Goal: Use online tool/utility: Utilize a website feature to perform a specific function

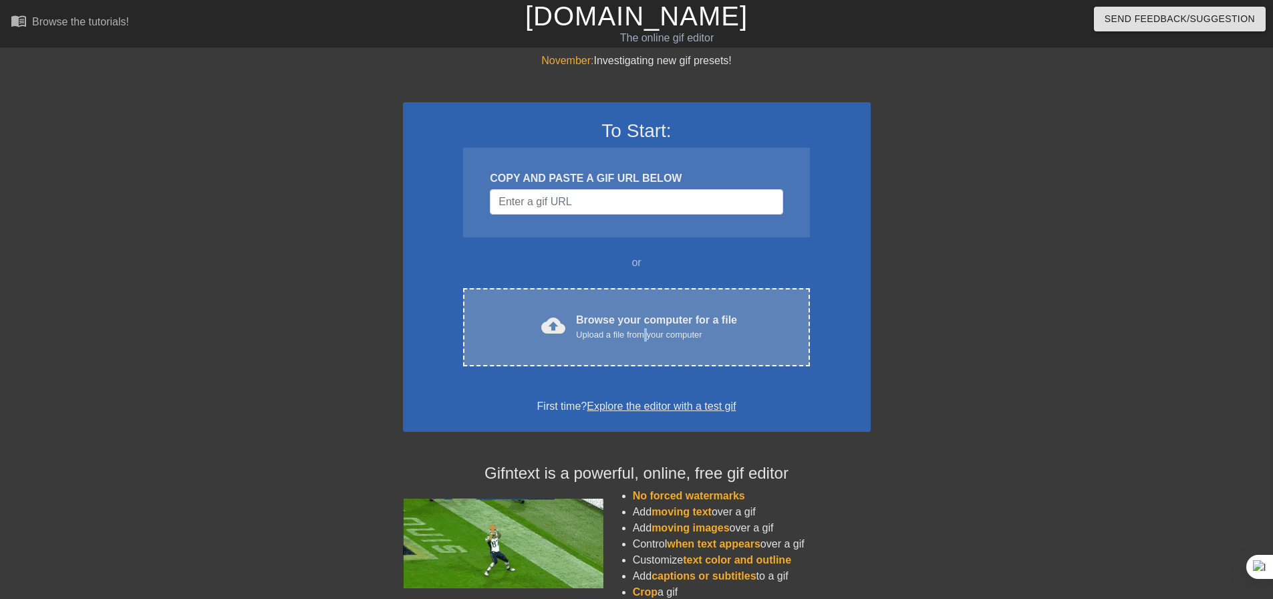
click at [648, 335] on div "Upload a file from your computer" at bounding box center [656, 334] width 161 height 13
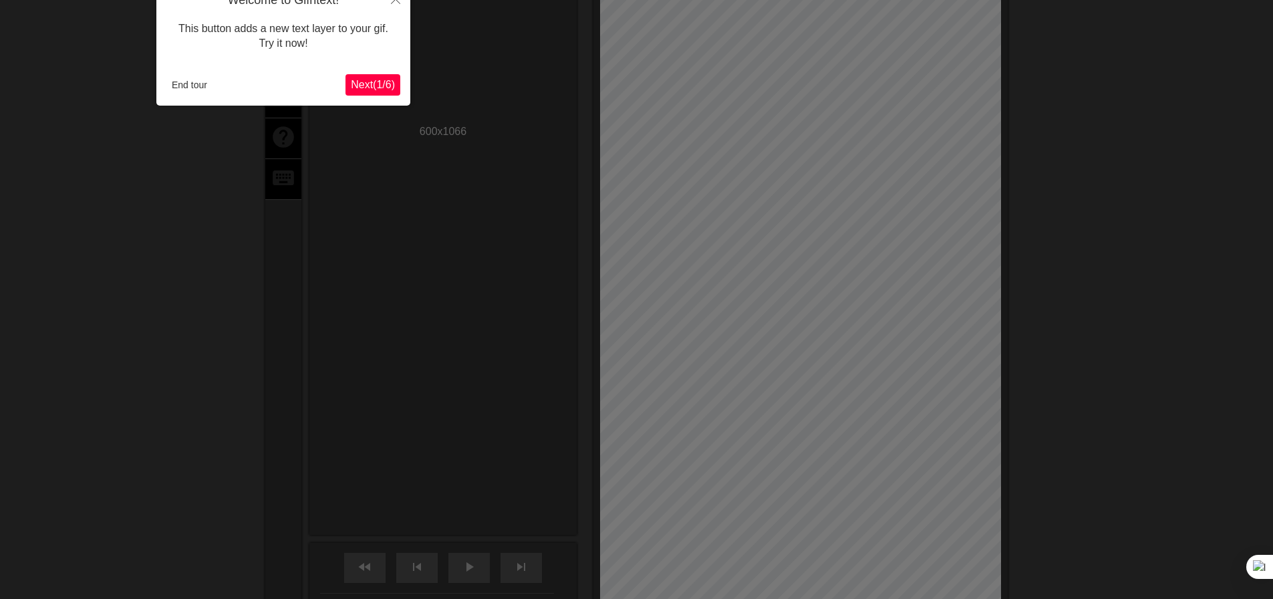
scroll to position [33, 0]
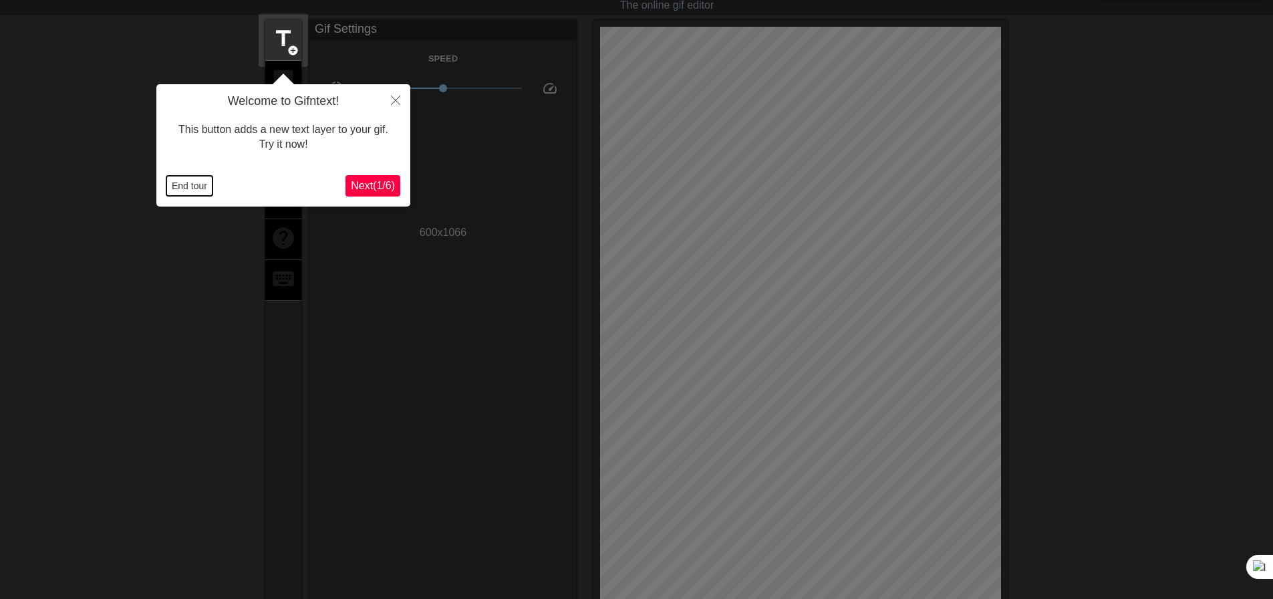
click at [195, 187] on button "End tour" at bounding box center [189, 186] width 46 height 20
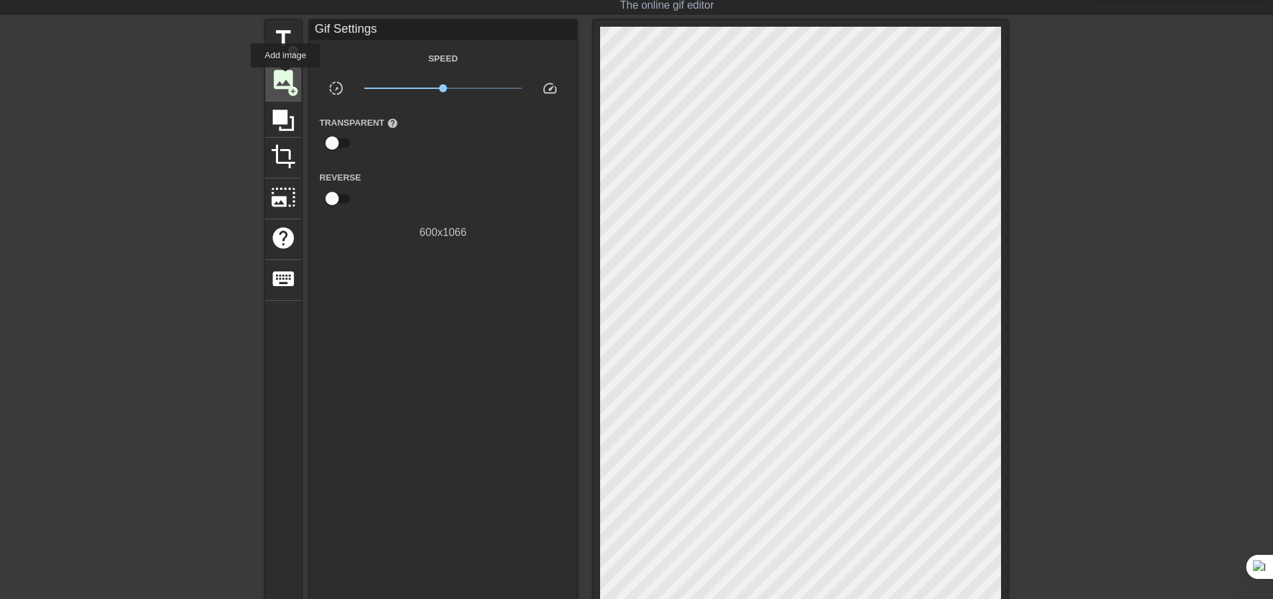
click at [285, 77] on span "image" at bounding box center [283, 79] width 25 height 25
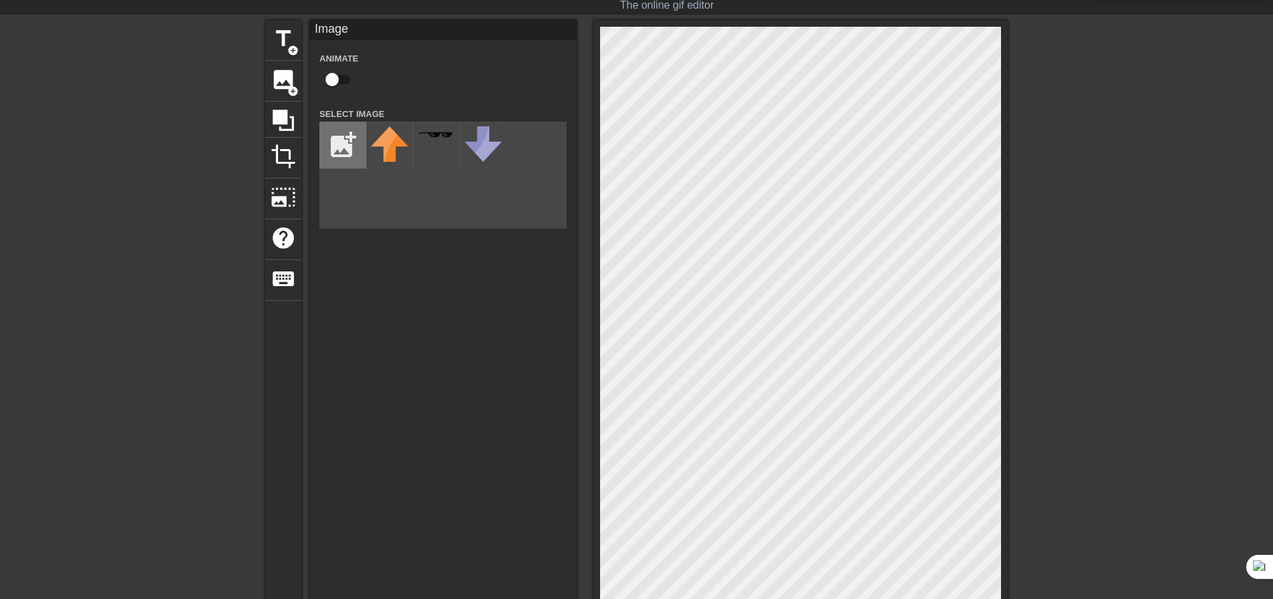
click at [346, 141] on input "file" at bounding box center [342, 144] width 45 height 45
click at [340, 148] on input "file" at bounding box center [342, 144] width 45 height 45
type input "C:\fakepath\f49e95c3838dc14c04d01a7baef90bd2-removebg-preview.png"
click at [395, 173] on img at bounding box center [389, 158] width 37 height 65
click at [601, 21] on div at bounding box center [801, 386] width 414 height 733
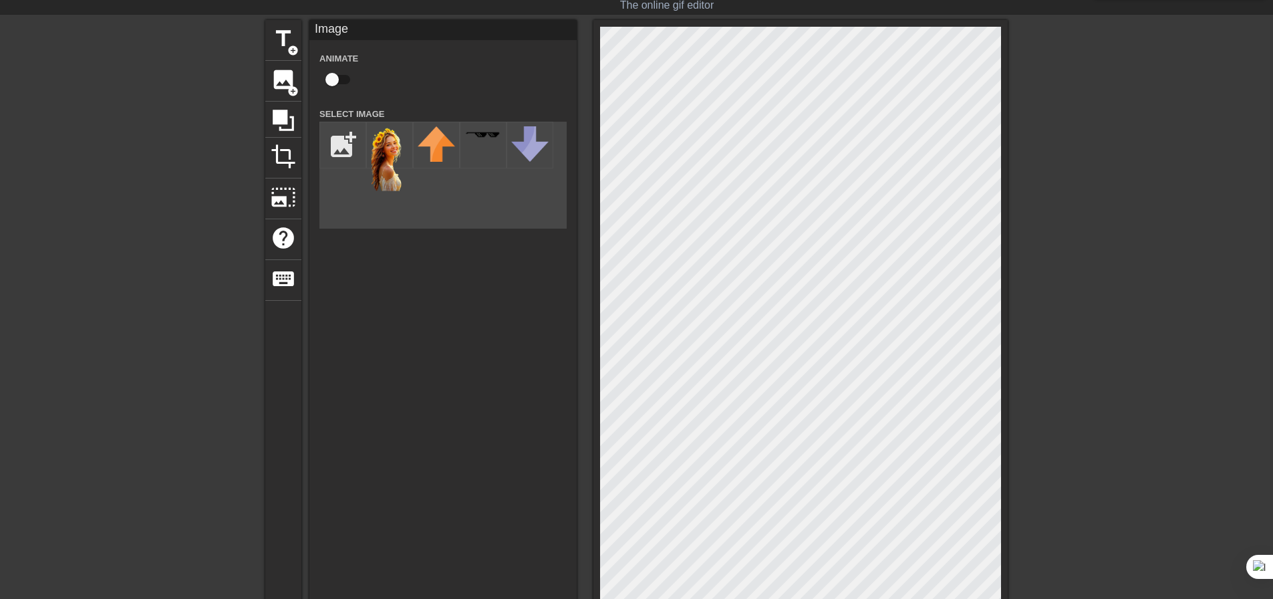
click at [1088, 598] on html "menu_book Browse the tutorials! [DOMAIN_NAME] The online gif editor Send Feedba…" at bounding box center [636, 399] width 1273 height 864
click at [1003, 382] on div at bounding box center [801, 386] width 414 height 733
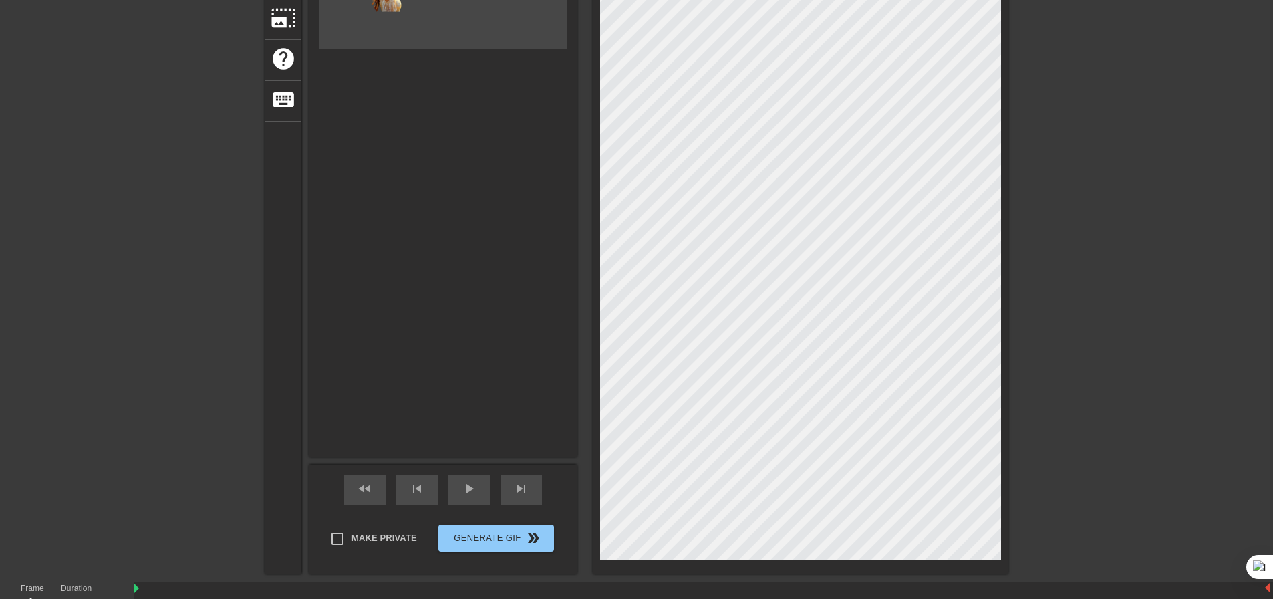
scroll to position [268, 0]
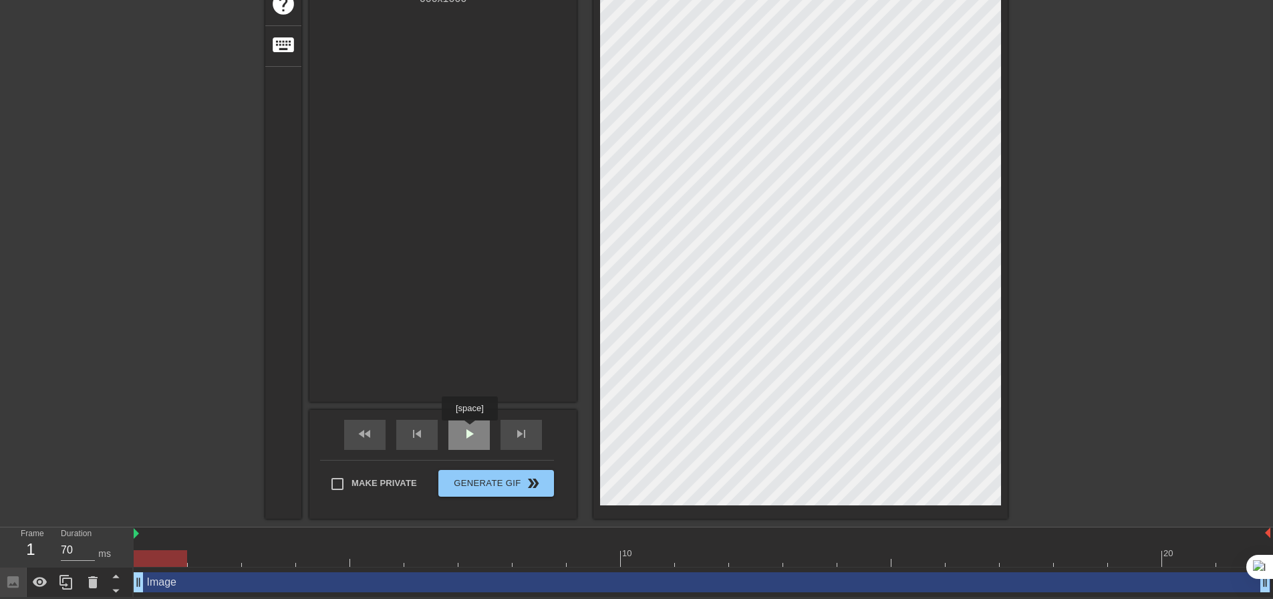
click at [469, 430] on span "play_arrow" at bounding box center [469, 434] width 16 height 16
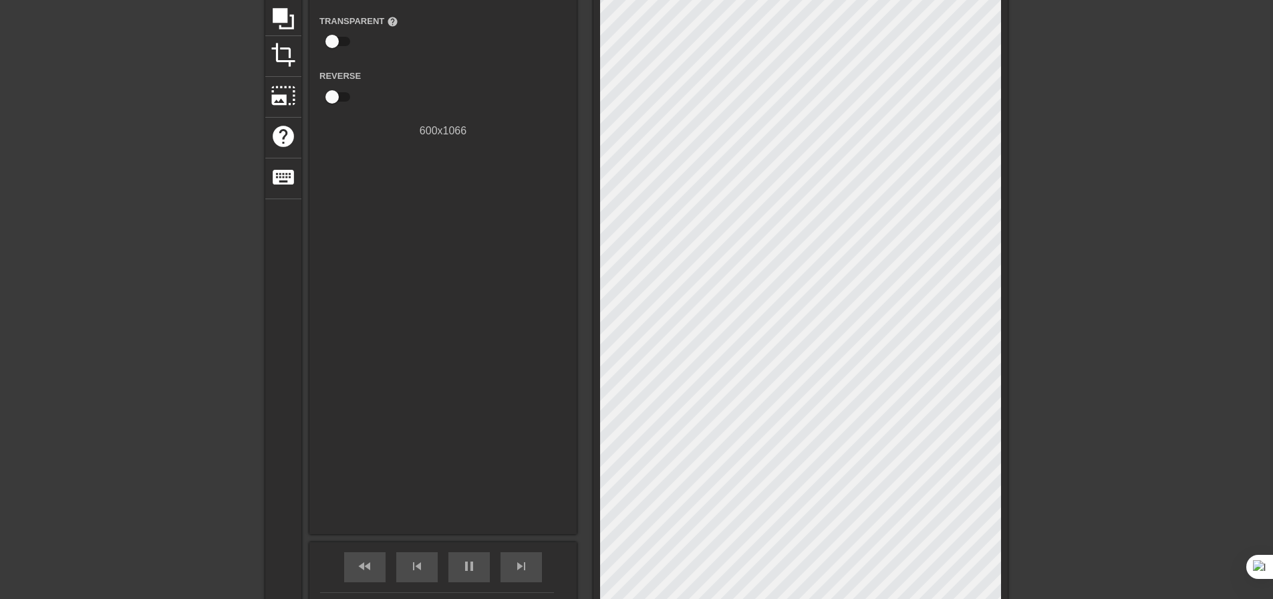
scroll to position [68, 0]
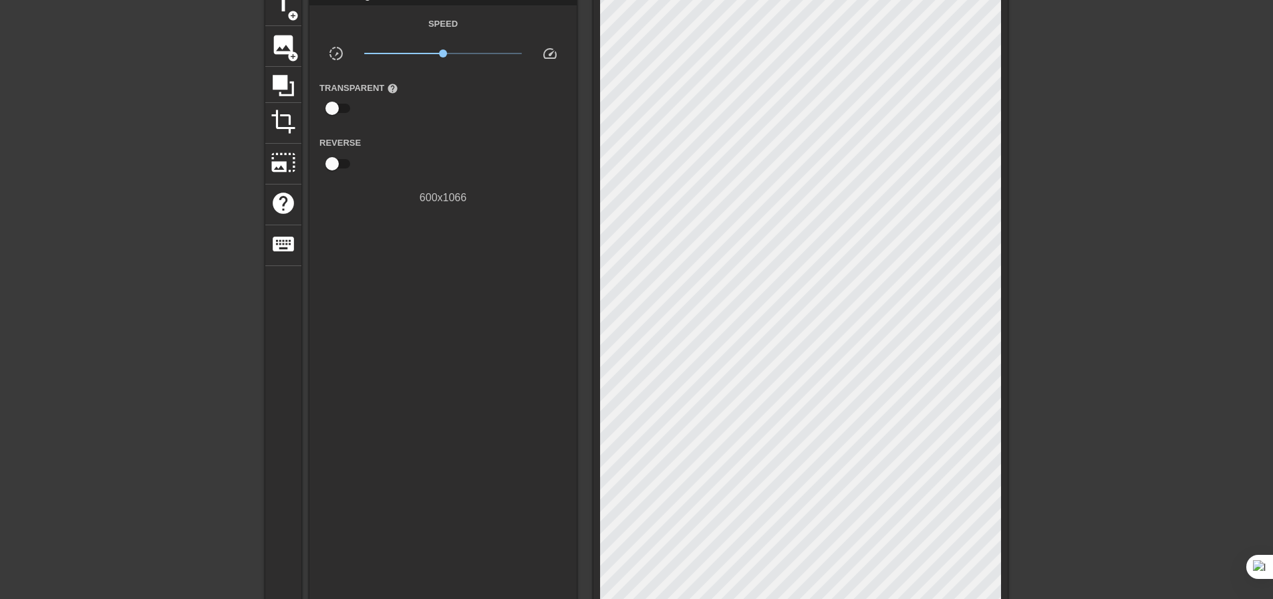
type input "4310"
drag, startPoint x: 392, startPoint y: 90, endPoint x: 400, endPoint y: 94, distance: 9.3
click at [400, 94] on div "Transparent help" at bounding box center [366, 101] width 112 height 42
click at [387, 88] on span "help" at bounding box center [392, 88] width 11 height 11
drag, startPoint x: 326, startPoint y: 108, endPoint x: 343, endPoint y: 108, distance: 16.7
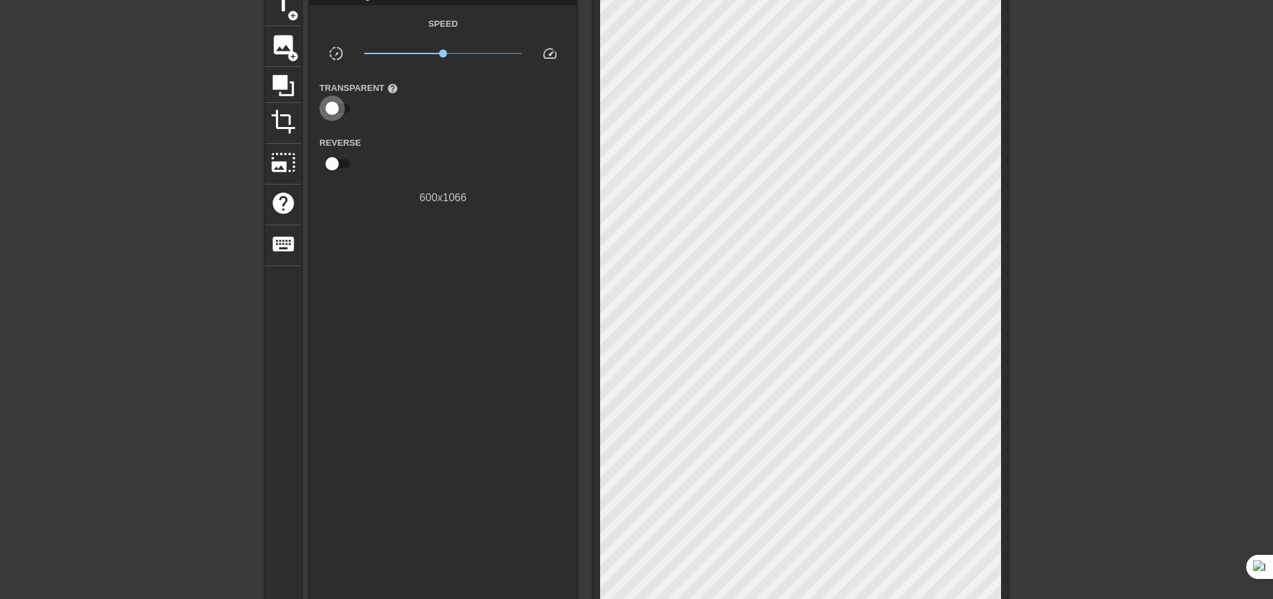
click at [343, 108] on input "checkbox" at bounding box center [332, 108] width 76 height 25
checkbox input "true"
type input "4310"
click at [345, 110] on input "checkbox" at bounding box center [345, 108] width 76 height 25
checkbox input "false"
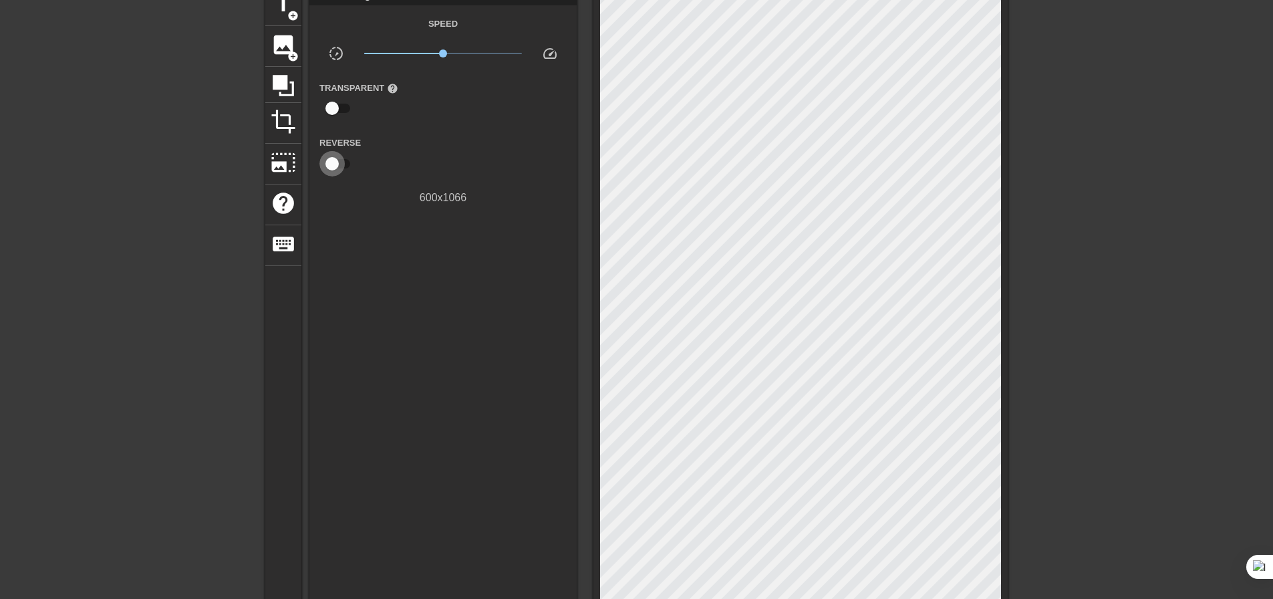
click at [348, 166] on input "checkbox" at bounding box center [332, 163] width 76 height 25
checkbox input "true"
type input "4310"
drag, startPoint x: 339, startPoint y: 106, endPoint x: 358, endPoint y: 111, distance: 19.3
click at [358, 111] on input "checkbox" at bounding box center [332, 108] width 76 height 25
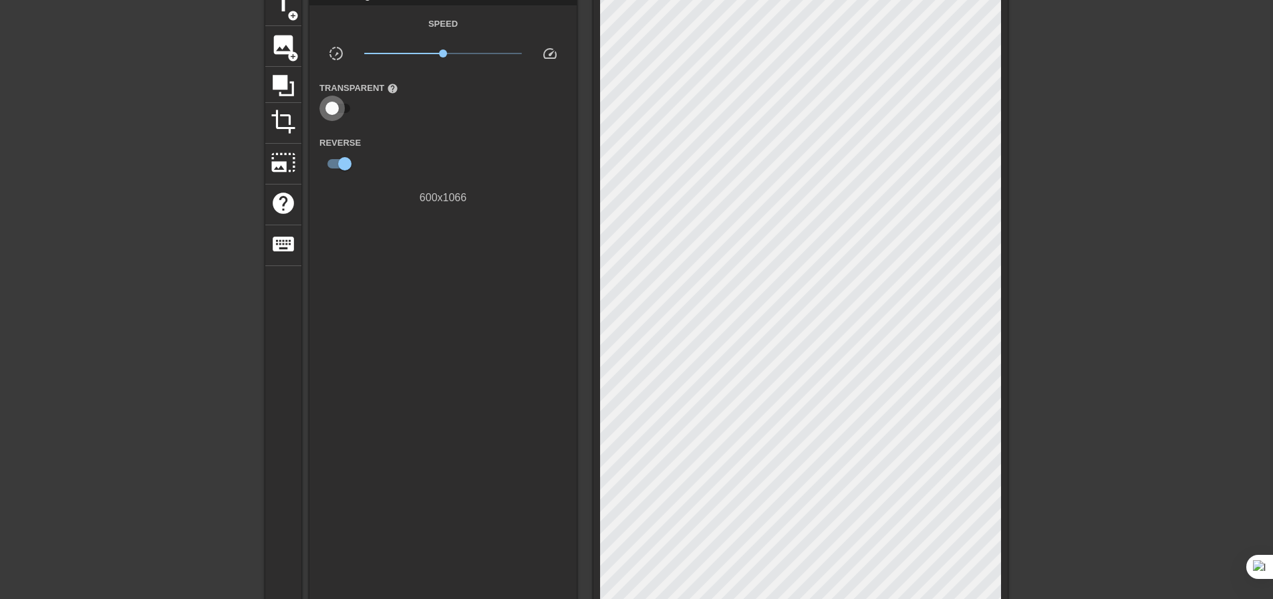
checkbox input "true"
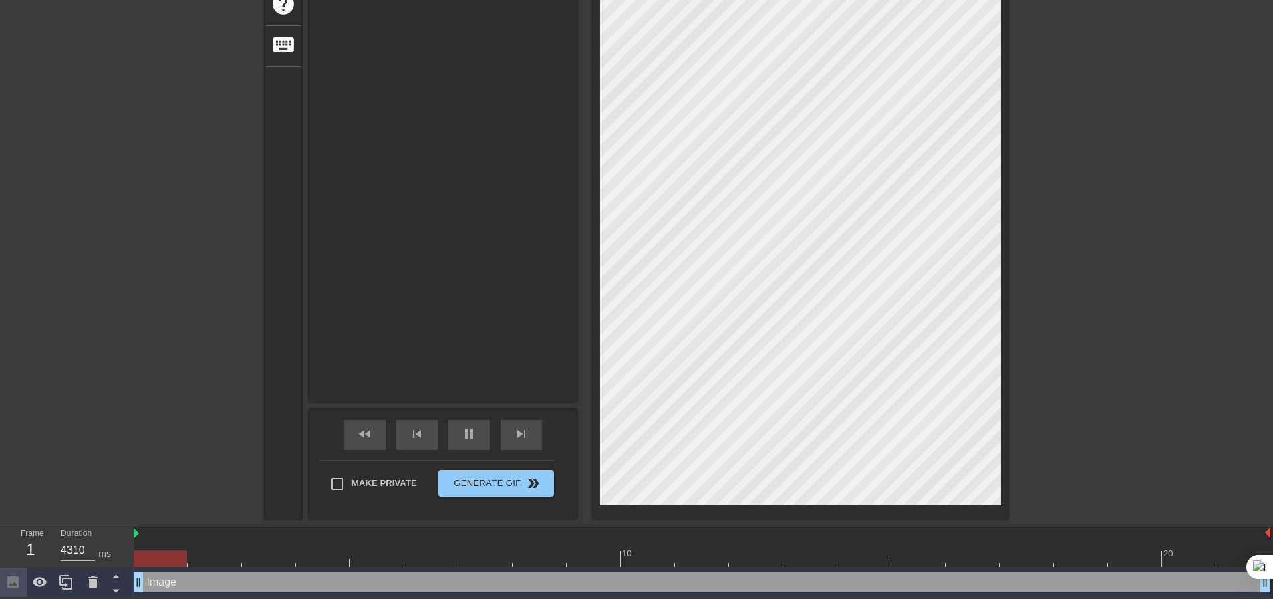
scroll to position [268, 0]
type input "30"
click at [340, 482] on input "Make Private" at bounding box center [338, 484] width 28 height 28
checkbox input "true"
click at [578, 533] on div "menu_book Browse the tutorials! [DOMAIN_NAME] The online gif editor Send Feedba…" at bounding box center [636, 165] width 1273 height 864
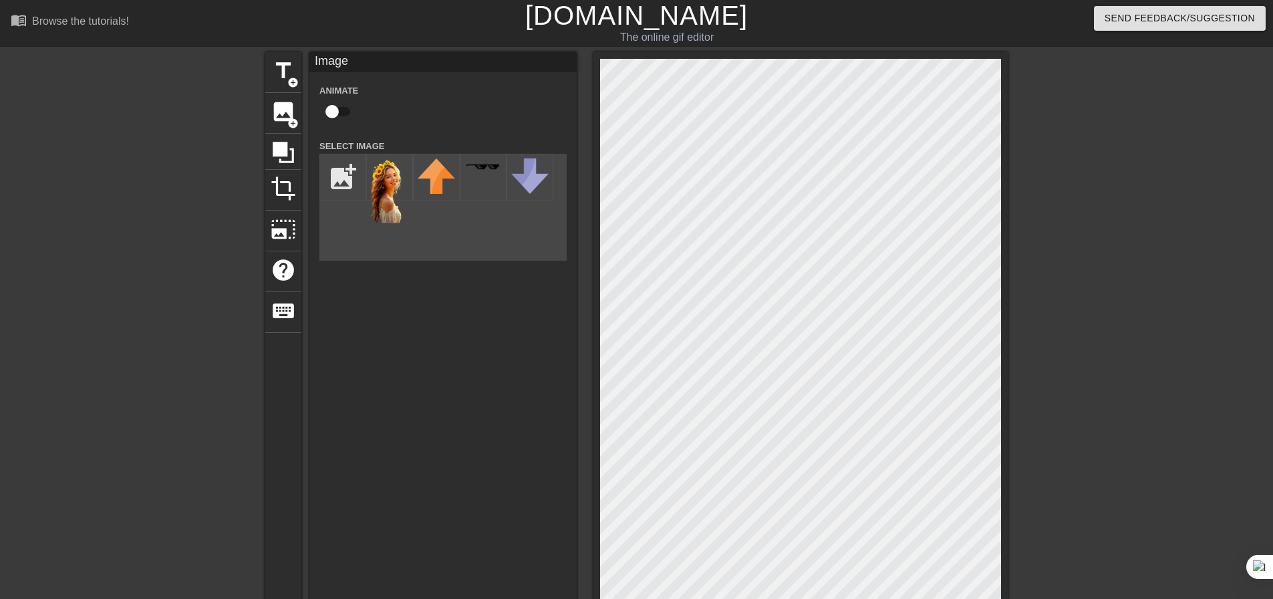
scroll to position [0, 0]
click at [287, 160] on icon at bounding box center [283, 152] width 25 height 25
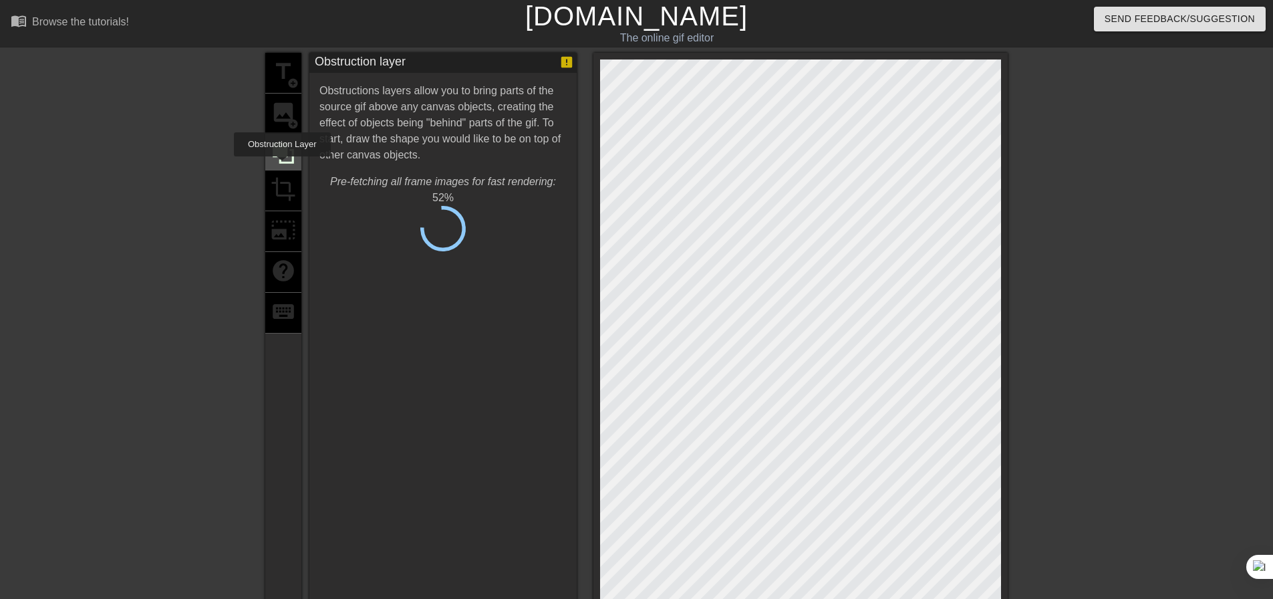
type input "4310"
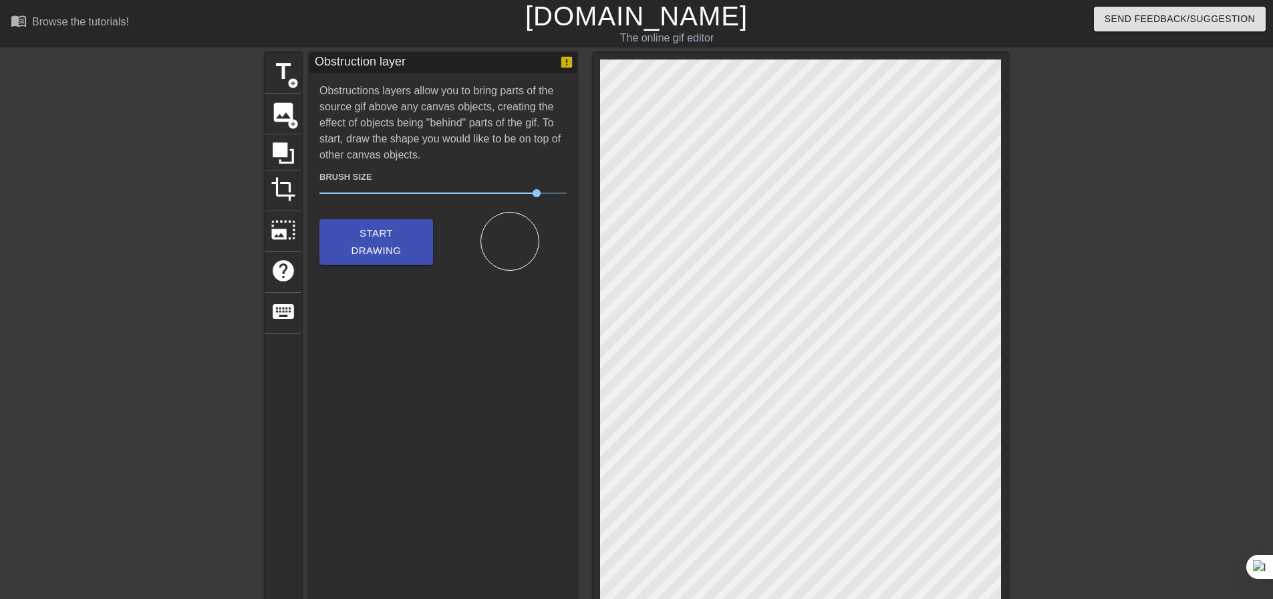
scroll to position [201, 0]
